Goal: Navigation & Orientation: Find specific page/section

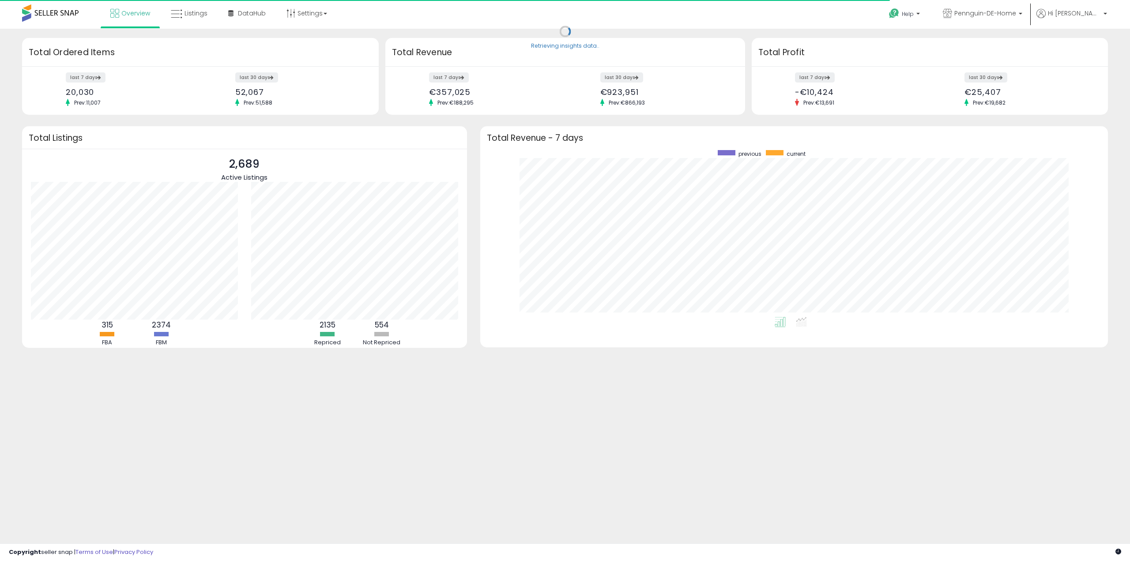
scroll to position [167, 610]
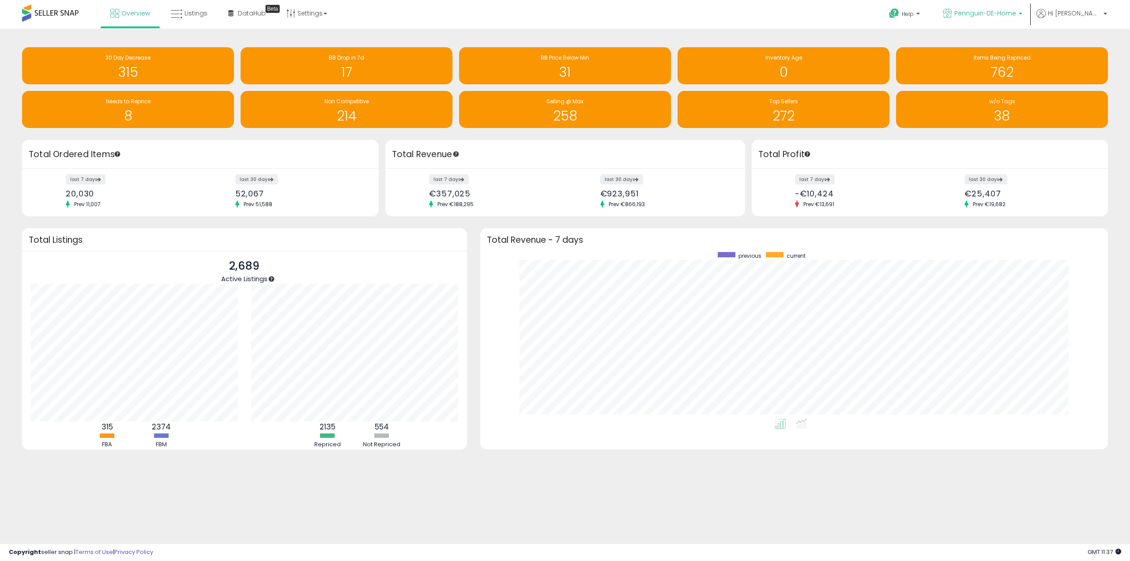
drag, startPoint x: 1014, startPoint y: 21, endPoint x: 1018, endPoint y: 15, distance: 7.9
click at [1014, 21] on link "Pennguin-DE-Home" at bounding box center [982, 14] width 93 height 29
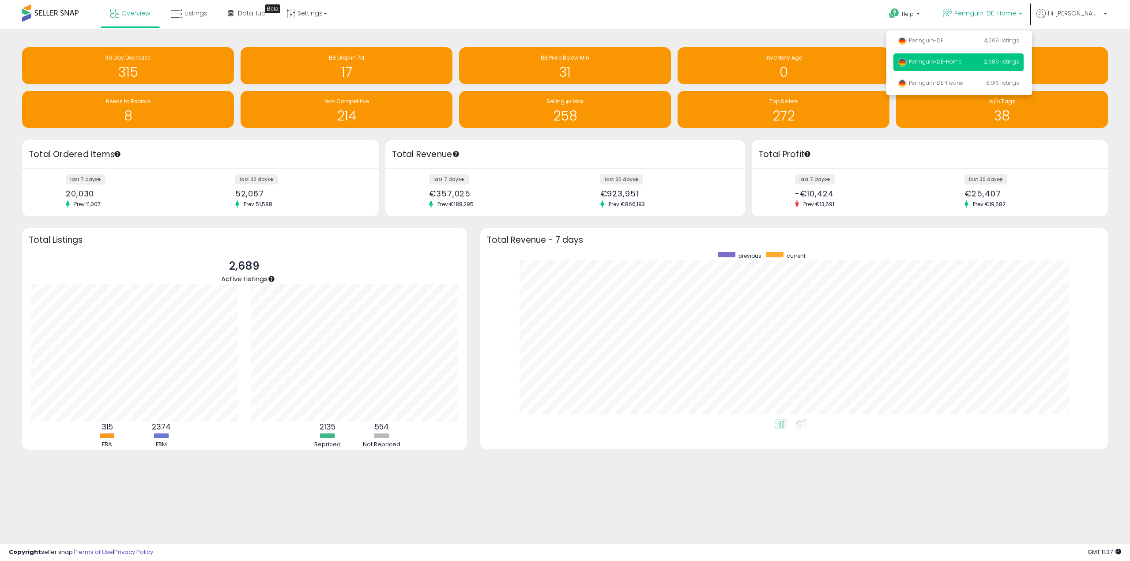
click at [1014, 81] on p "Pennguin-DE-Illeone 8,016 listings" at bounding box center [959, 84] width 130 height 18
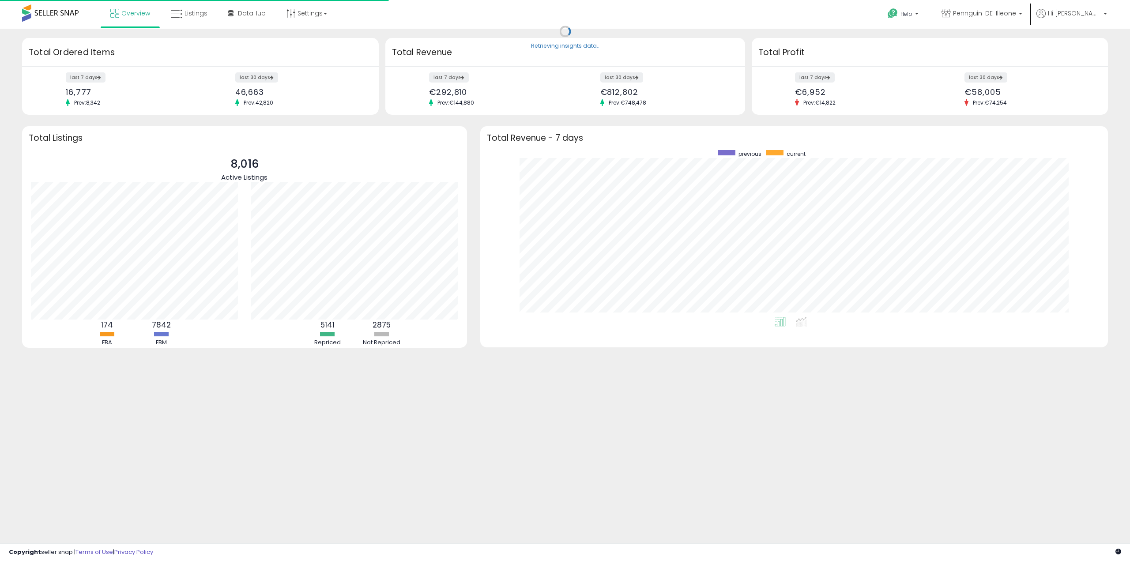
scroll to position [167, 610]
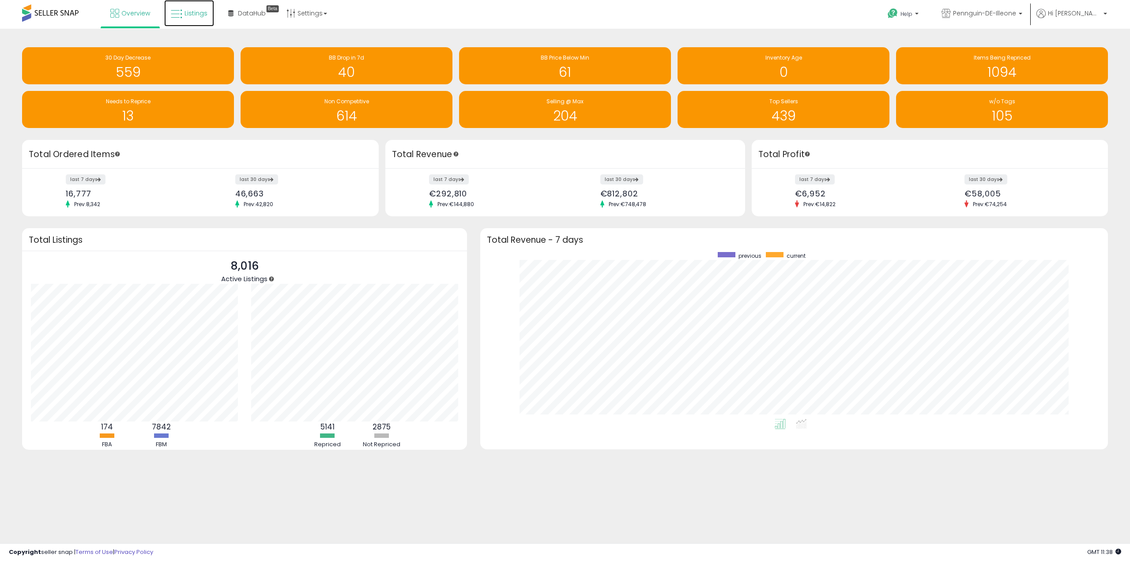
click at [185, 9] on span "Listings" at bounding box center [196, 13] width 23 height 9
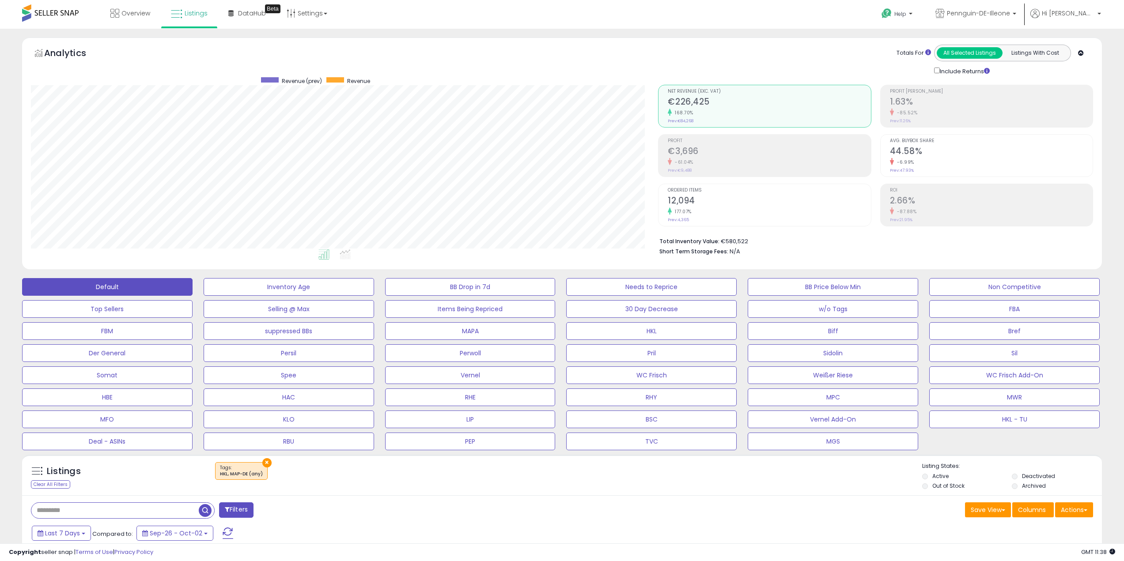
scroll to position [181, 627]
